Goal: Task Accomplishment & Management: Use online tool/utility

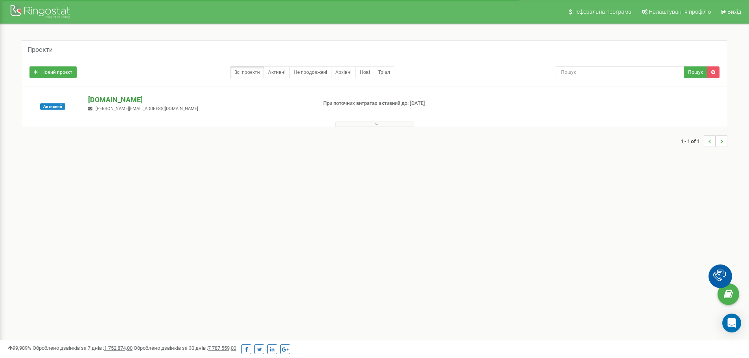
click at [109, 103] on p "[DOMAIN_NAME]" at bounding box center [199, 100] width 222 height 10
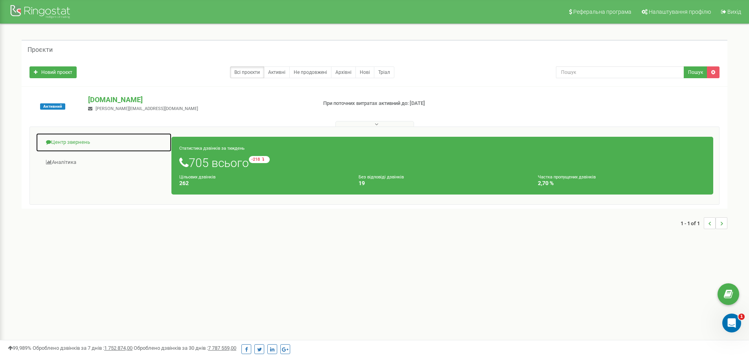
click at [59, 141] on link "Центр звернень" at bounding box center [104, 142] width 136 height 19
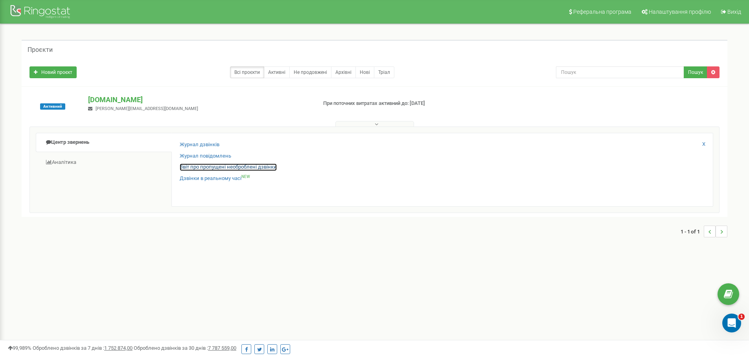
click at [189, 164] on link "Звіт про пропущені необроблені дзвінки" at bounding box center [228, 167] width 97 height 7
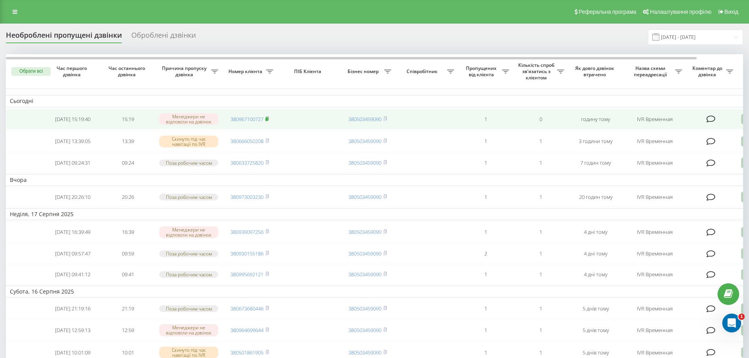
click at [267, 120] on rect at bounding box center [266, 120] width 2 height 4
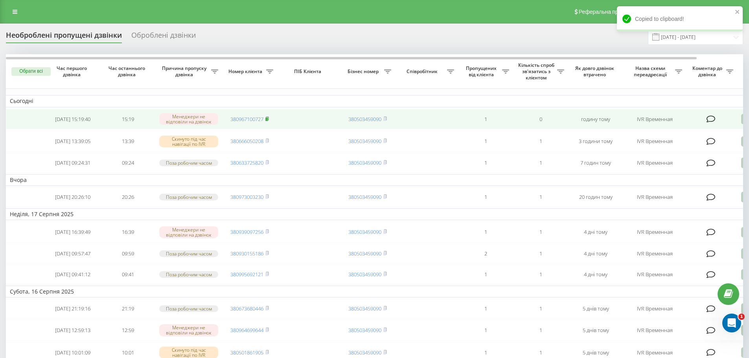
click at [268, 120] on rect at bounding box center [266, 120] width 2 height 4
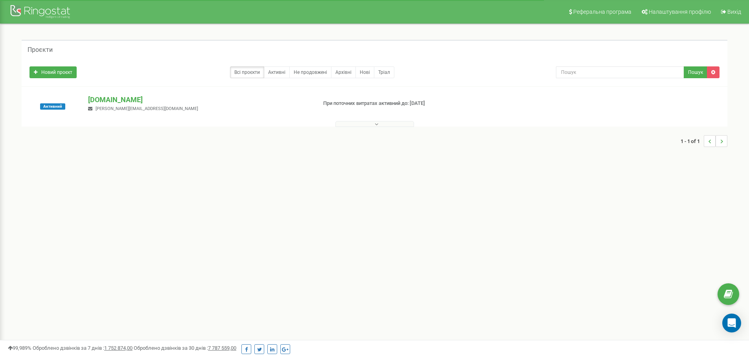
click at [127, 102] on p "[DOMAIN_NAME]" at bounding box center [199, 100] width 222 height 10
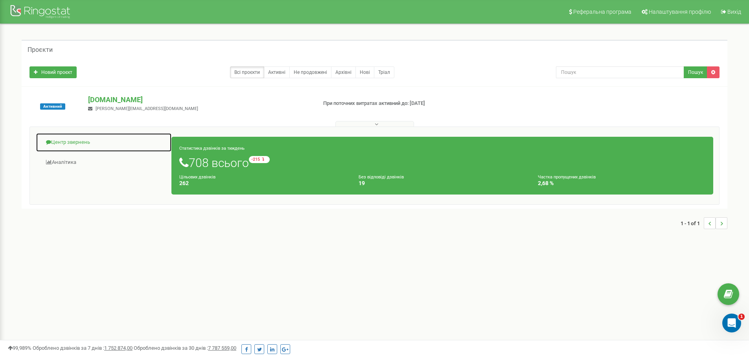
click at [73, 146] on link "Центр звернень" at bounding box center [104, 142] width 136 height 19
click at [123, 138] on link "Центр звернень" at bounding box center [104, 142] width 136 height 19
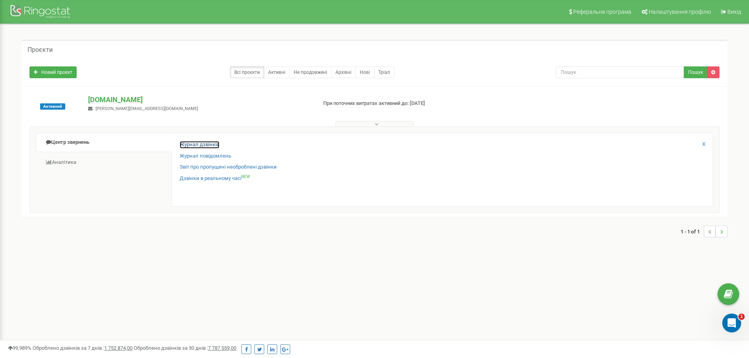
click at [197, 144] on link "Журнал дзвінків" at bounding box center [200, 144] width 40 height 7
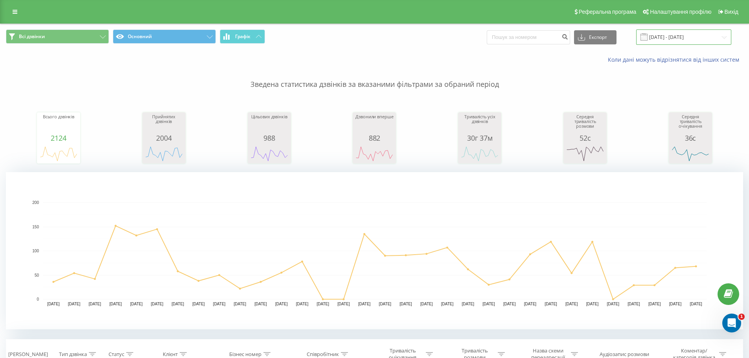
click at [688, 35] on input "[DATE] - [DATE]" at bounding box center [683, 36] width 95 height 15
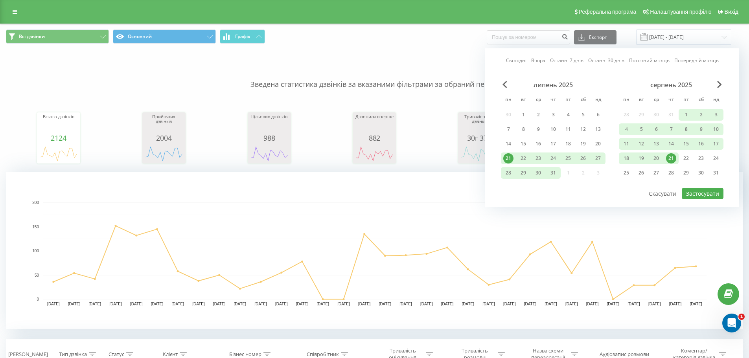
click at [670, 156] on div "21" at bounding box center [671, 158] width 10 height 10
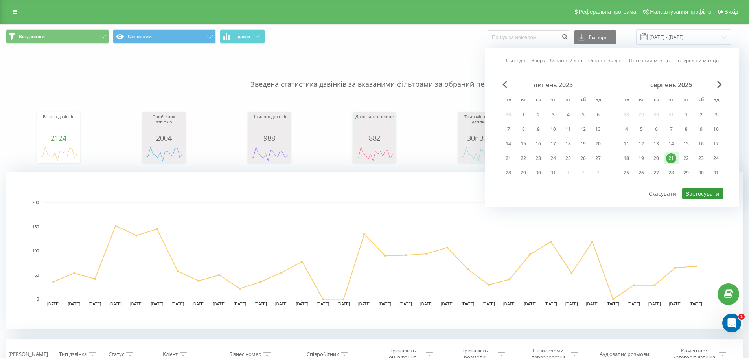
click at [709, 194] on button "Застосувати" at bounding box center [703, 193] width 42 height 11
type input "[DATE] - [DATE]"
